Goal: Check status: Check status

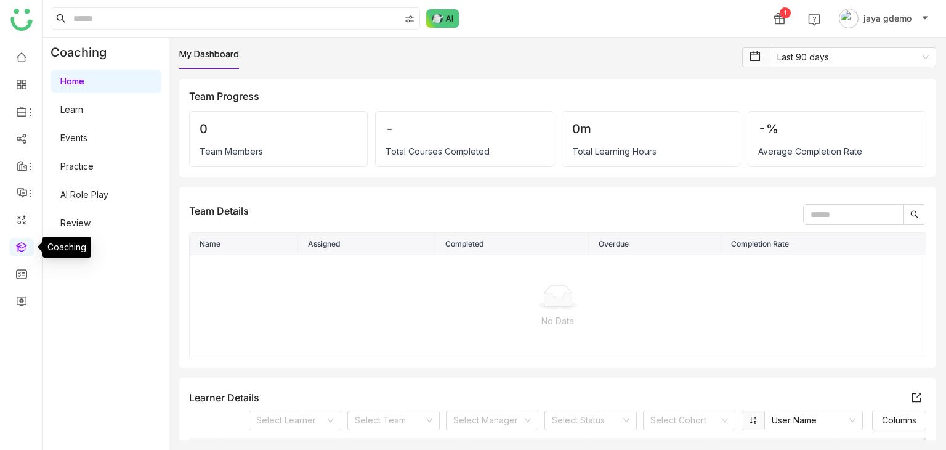
click at [25, 250] on link at bounding box center [21, 246] width 11 height 10
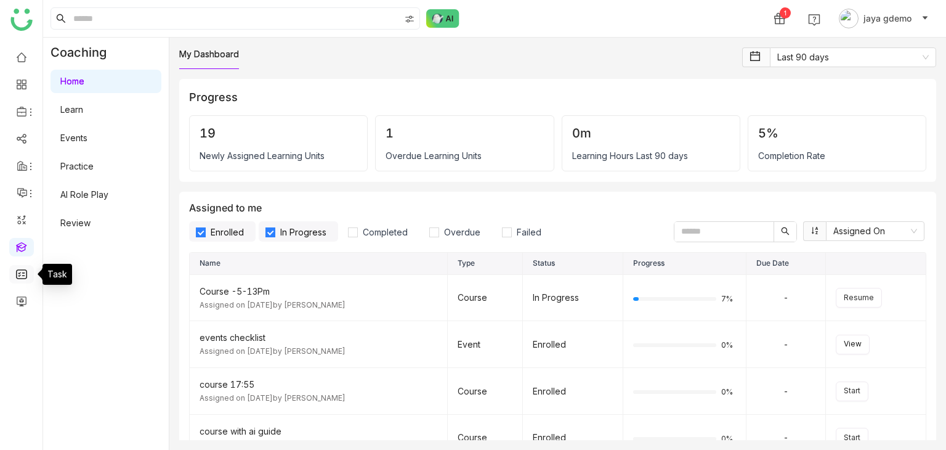
click at [23, 269] on link at bounding box center [21, 273] width 11 height 10
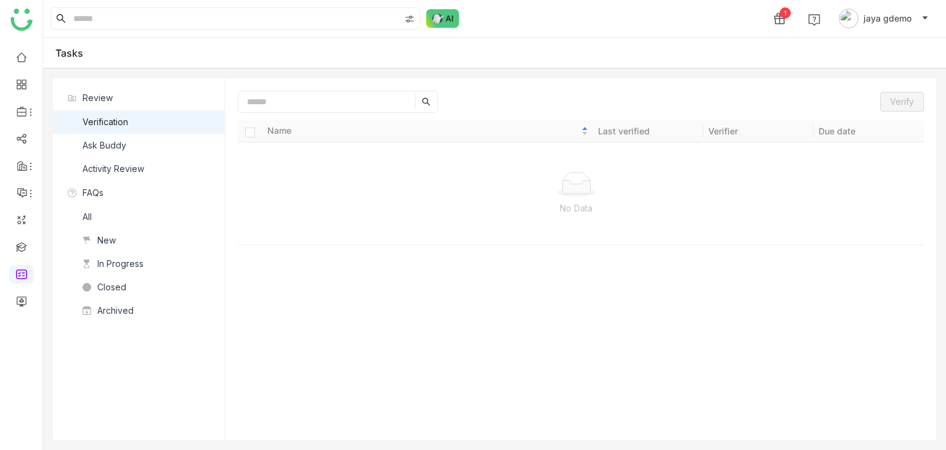
click at [139, 143] on nz-list-item "Ask Buddy" at bounding box center [139, 145] width 172 height 23
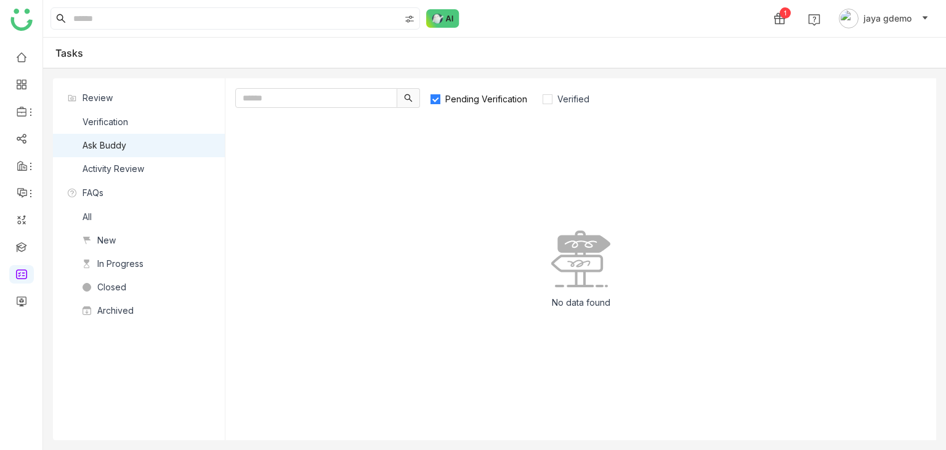
click at [449, 100] on span "Pending Verification" at bounding box center [486, 99] width 92 height 10
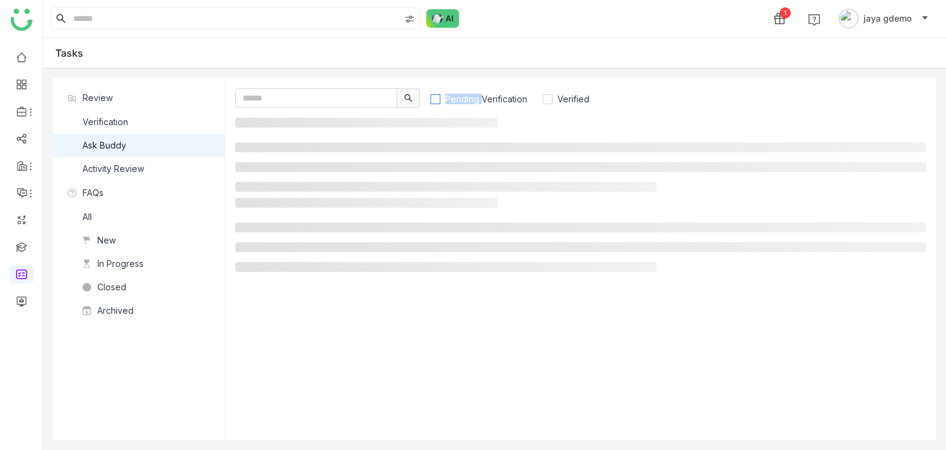
click at [449, 100] on span "Pending Verification" at bounding box center [486, 99] width 92 height 10
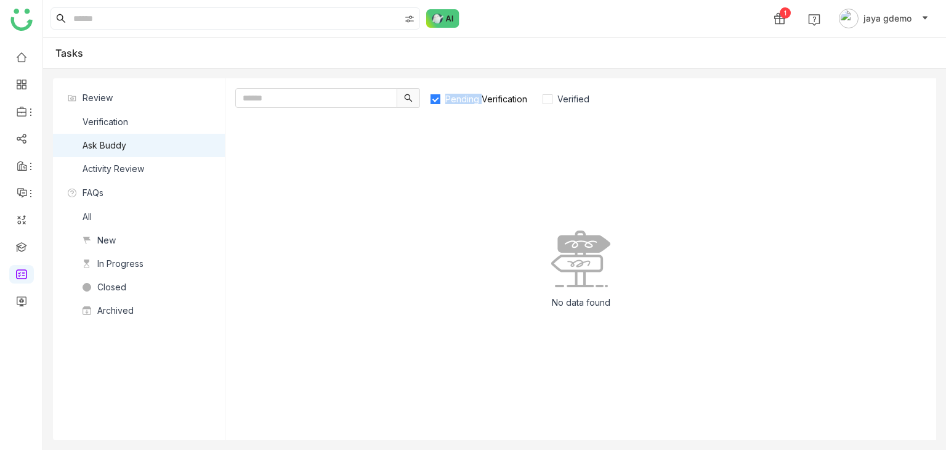
click at [449, 100] on span "Pending Verification" at bounding box center [486, 99] width 92 height 10
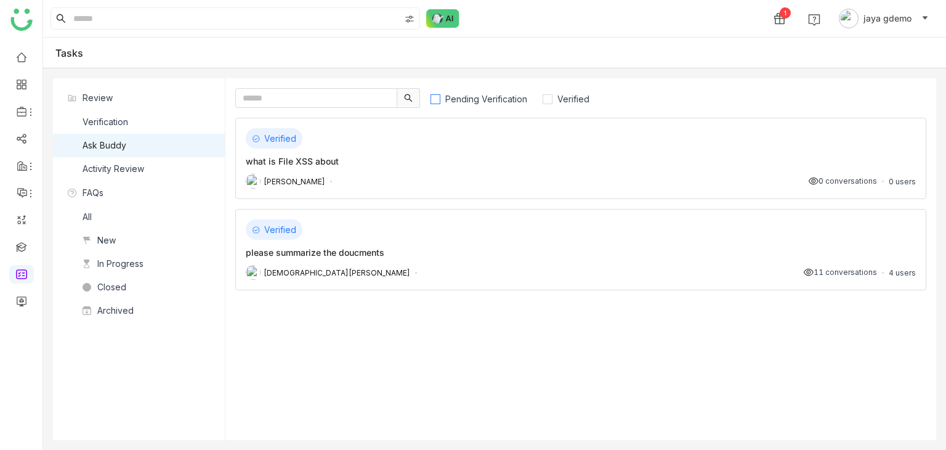
click at [449, 100] on span "Pending Verification" at bounding box center [486, 99] width 92 height 10
